Goal: Task Accomplishment & Management: Use online tool/utility

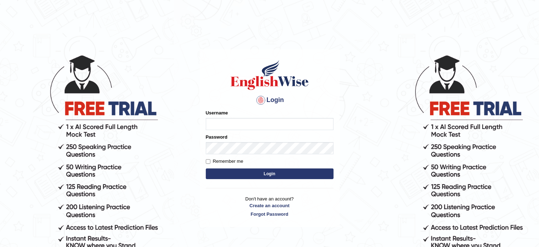
type input "Krishna1172"
click at [249, 174] on button "Login" at bounding box center [270, 173] width 128 height 11
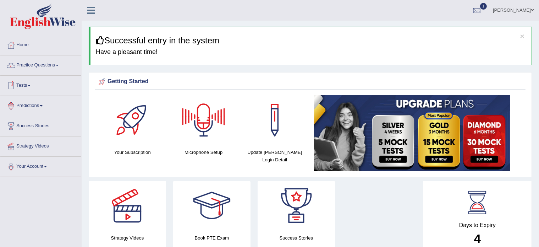
click at [28, 83] on link "Tests" at bounding box center [40, 85] width 81 height 18
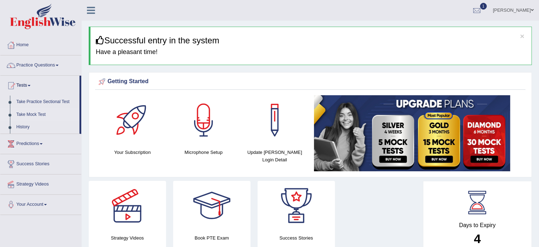
click at [37, 112] on link "Take Mock Test" at bounding box center [46, 114] width 66 height 13
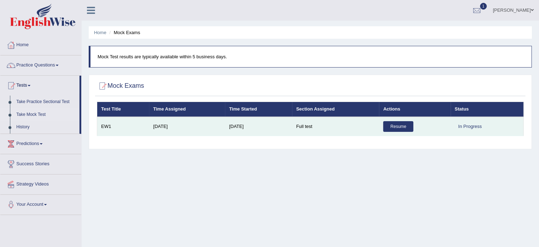
click at [391, 122] on link "Resume" at bounding box center [399, 126] width 30 height 11
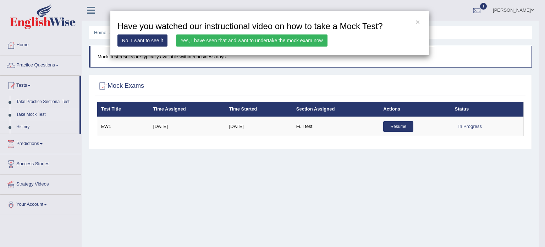
click at [258, 42] on link "Yes, I have seen that and want to undertake the mock exam now" at bounding box center [252, 40] width 152 height 12
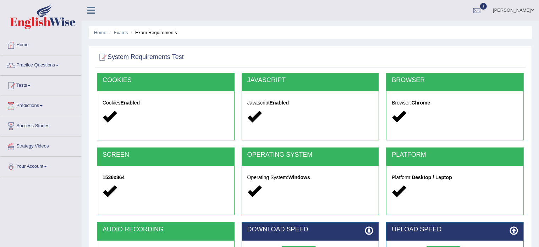
scroll to position [94, 0]
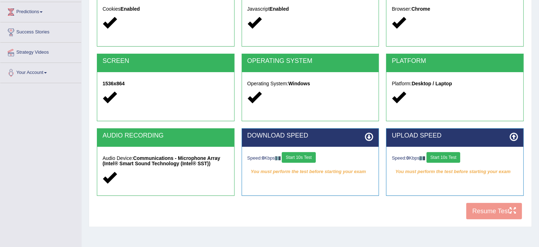
click at [302, 156] on button "Start 10s Test" at bounding box center [299, 157] width 34 height 11
click at [452, 158] on button "Start 10s Test" at bounding box center [444, 157] width 34 height 11
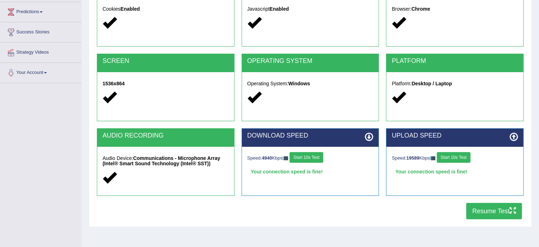
click at [501, 210] on button "Resume Test" at bounding box center [495, 211] width 56 height 16
